Goal: Information Seeking & Learning: Learn about a topic

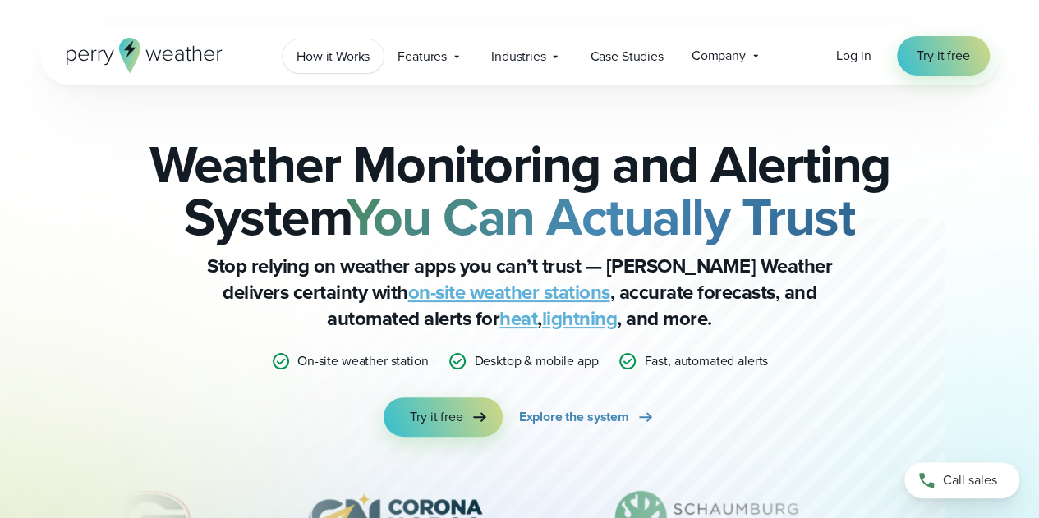
click at [360, 59] on span "How it Works" at bounding box center [333, 57] width 73 height 20
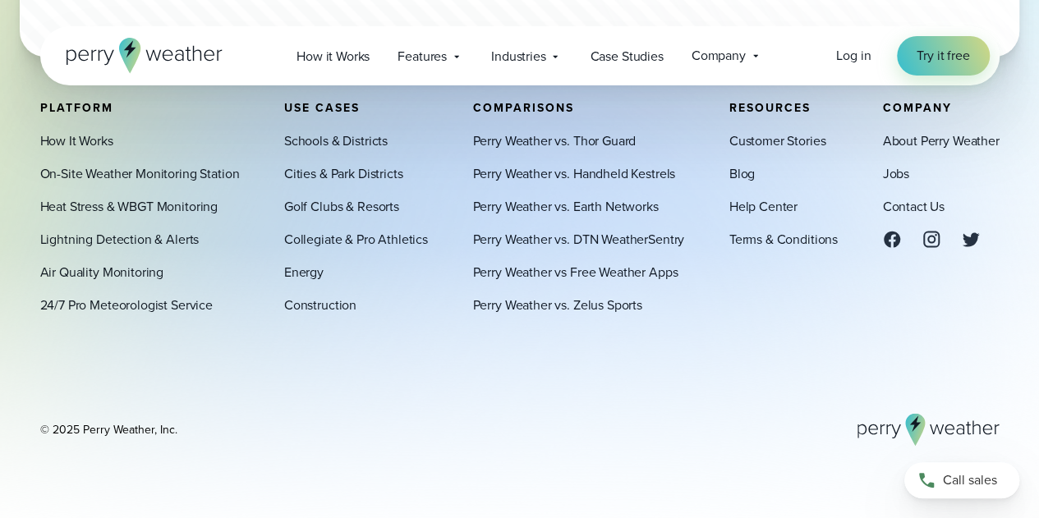
scroll to position [4792, 0]
click at [923, 209] on link "Contact Us" at bounding box center [913, 206] width 62 height 20
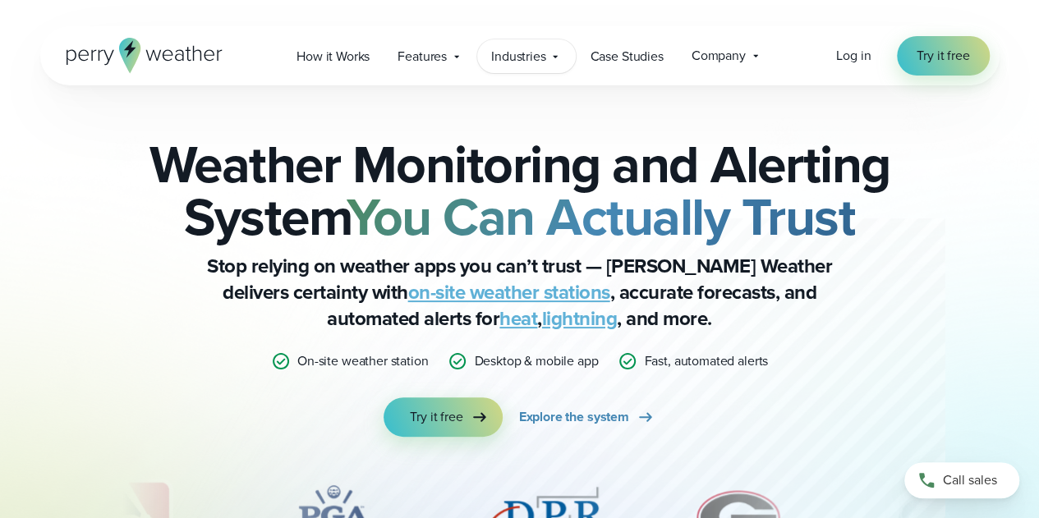
click at [506, 68] on div "Industries Featured Case Study How PGA of America is Prioritizing Golfer Safety…" at bounding box center [526, 56] width 99 height 34
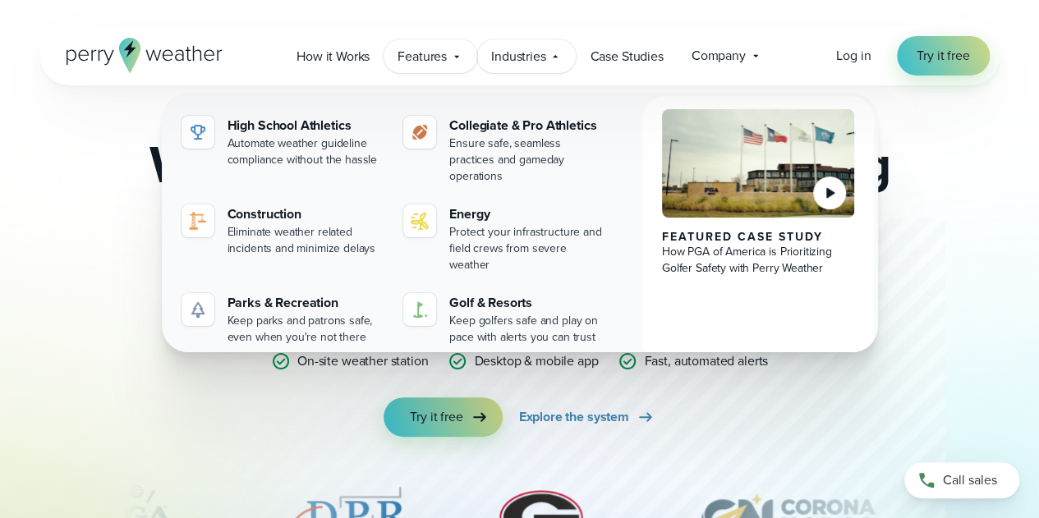
click at [446, 65] on span "Features" at bounding box center [422, 57] width 49 height 20
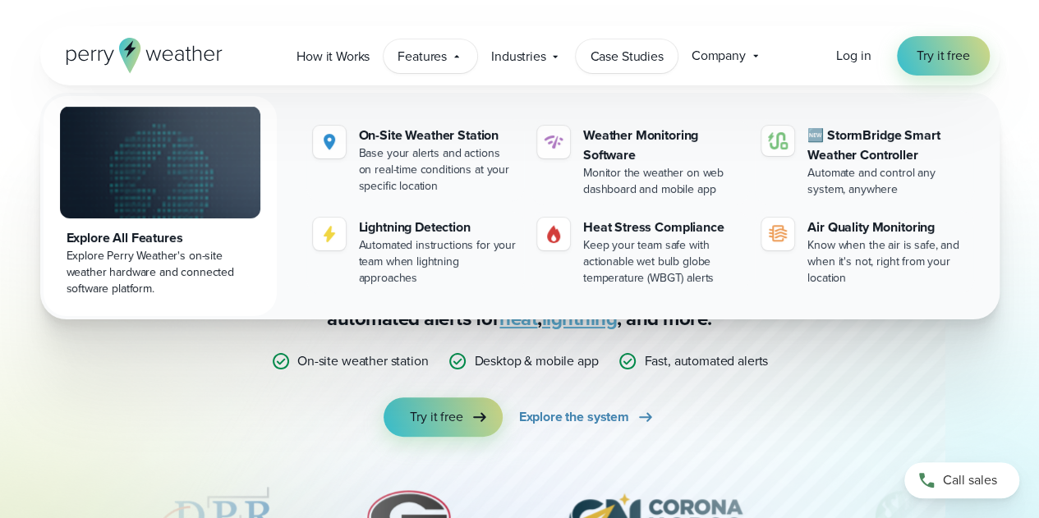
click at [593, 60] on span "Case Studies" at bounding box center [626, 57] width 73 height 20
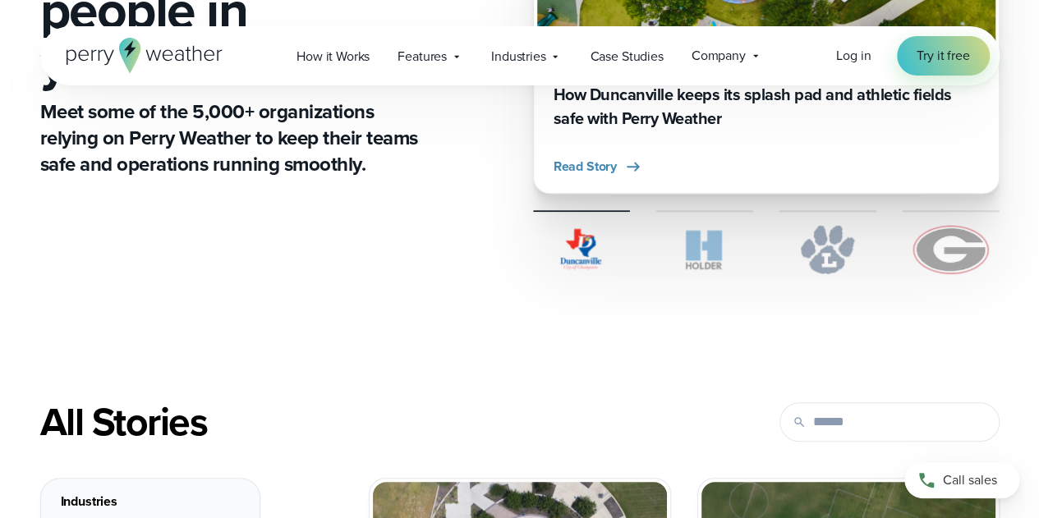
scroll to position [411, 0]
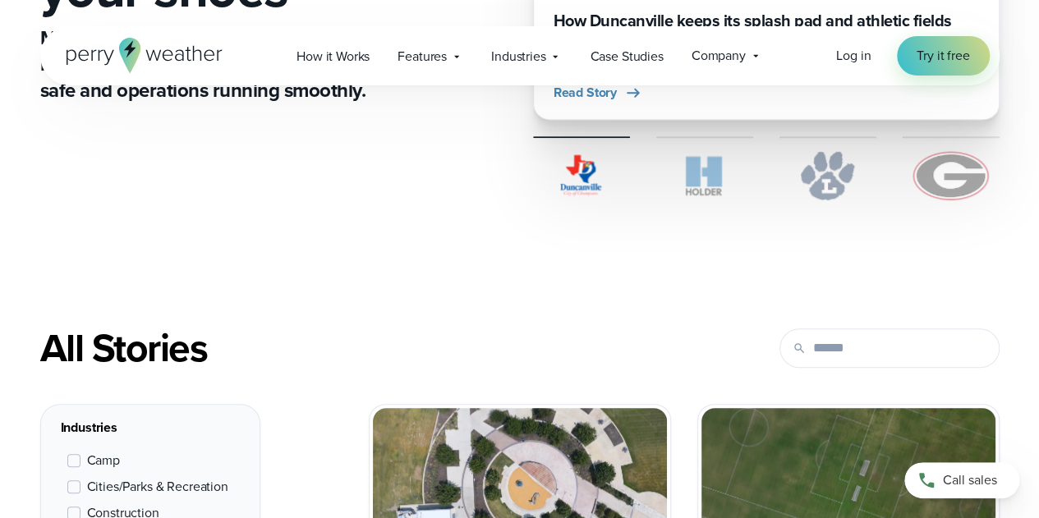
click at [705, 175] on img at bounding box center [704, 175] width 97 height 49
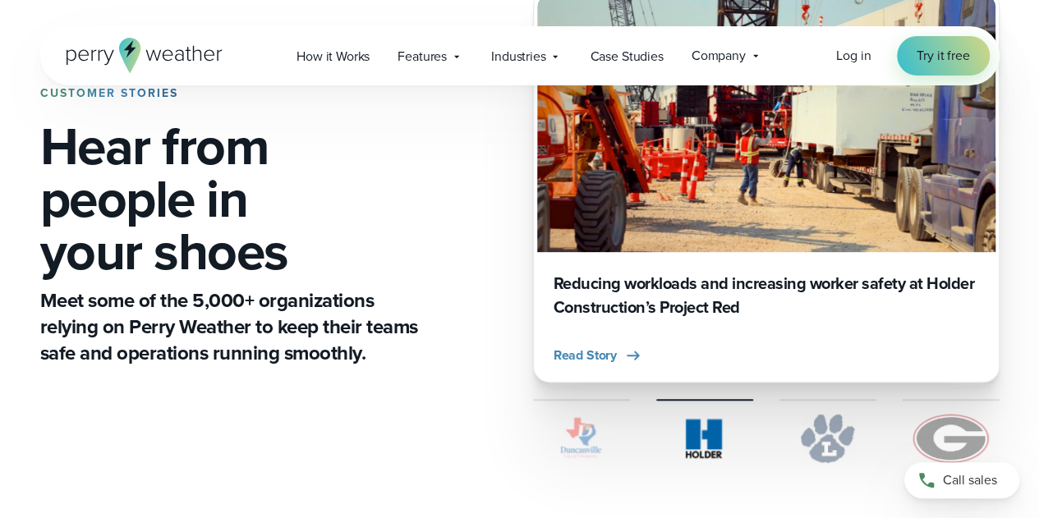
scroll to position [329, 0]
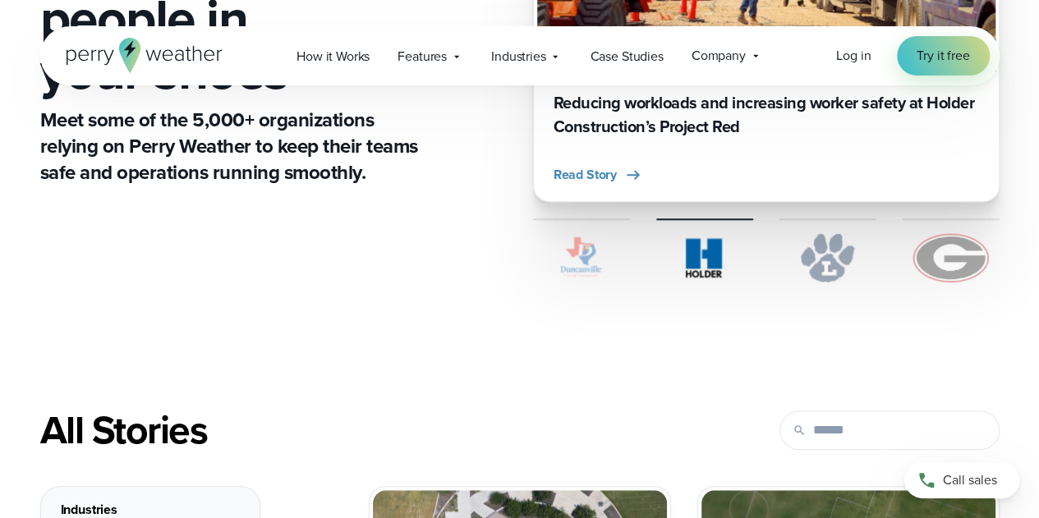
click at [925, 243] on img at bounding box center [951, 257] width 97 height 49
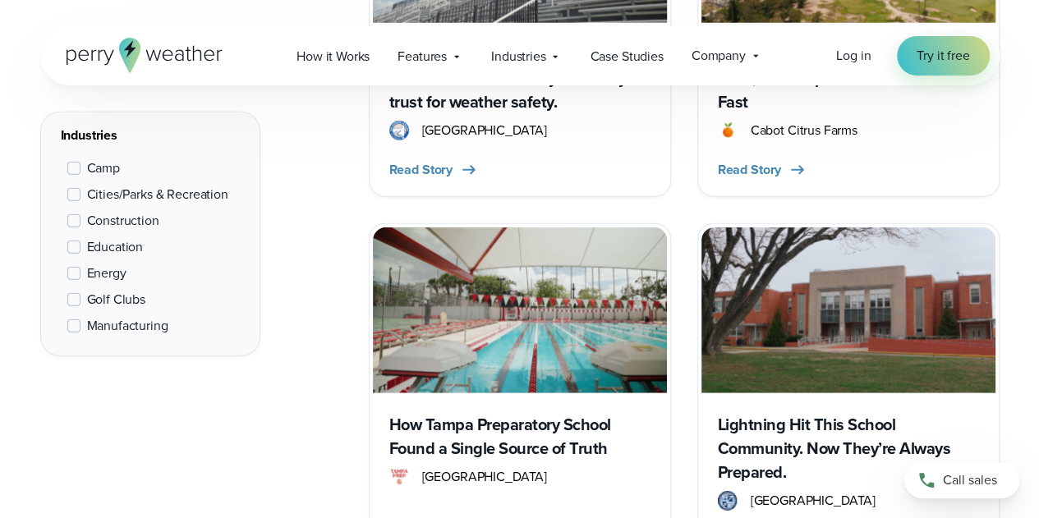
scroll to position [2301, 0]
